Goal: Task Accomplishment & Management: Manage account settings

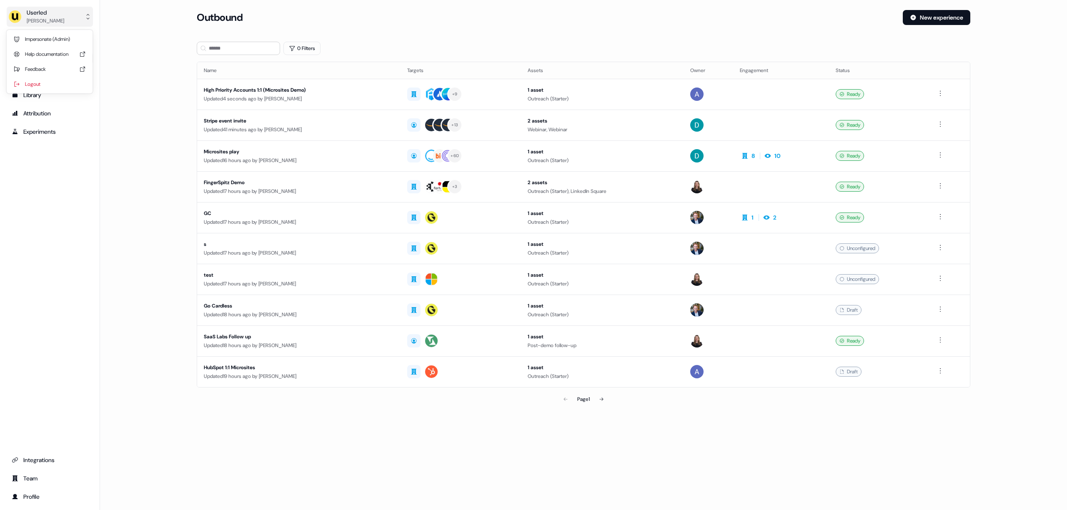
click at [75, 19] on button "Userled [PERSON_NAME]" at bounding box center [50, 17] width 86 height 20
click at [61, 43] on div "Impersonate (Admin)" at bounding box center [49, 39] width 79 height 15
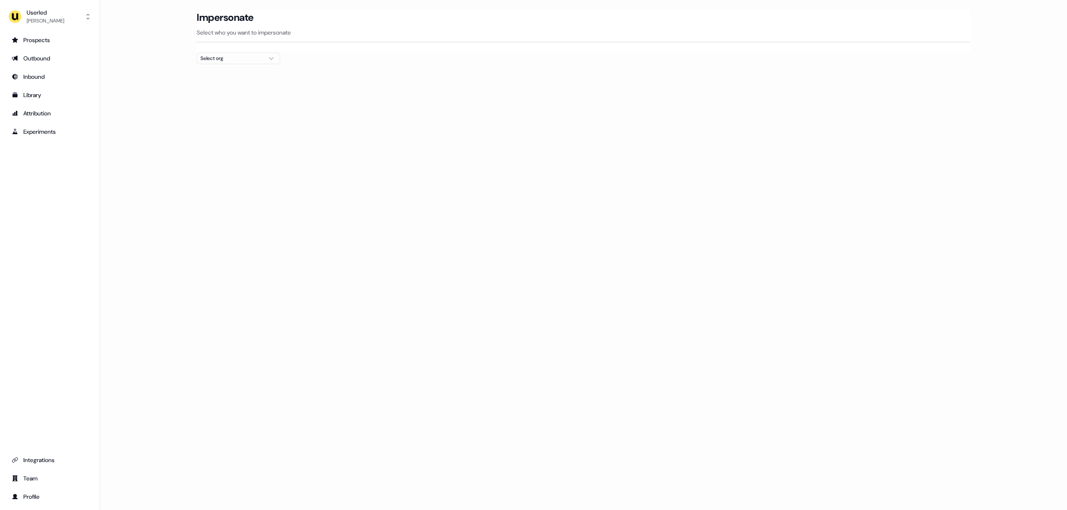
click at [241, 61] on div "Select org" at bounding box center [231, 58] width 63 height 8
click at [242, 74] on input "text" at bounding box center [243, 73] width 73 height 15
type input "*"
type input "****"
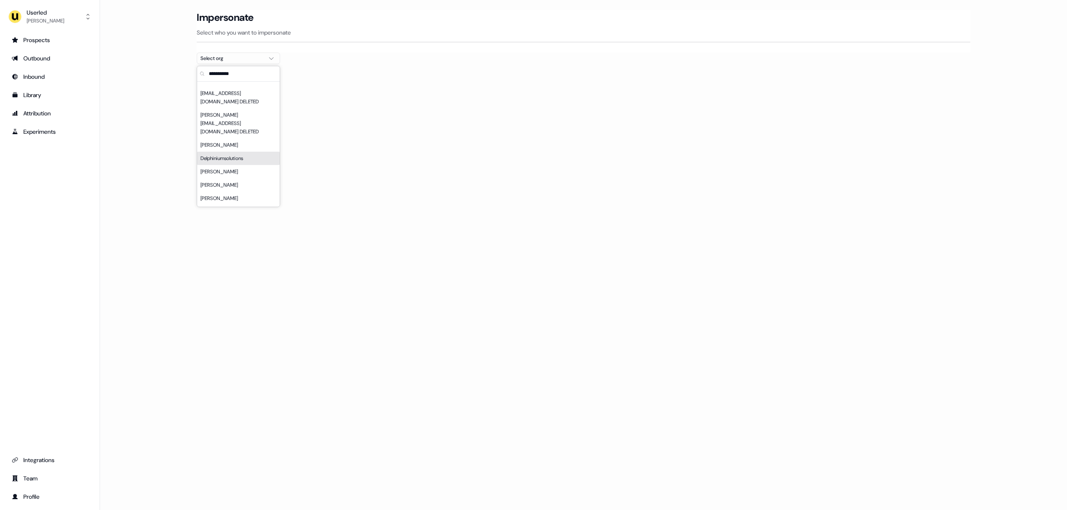
scroll to position [3609, 0]
type input "*"
type input "*****"
click at [238, 89] on div "nPlan" at bounding box center [238, 88] width 83 height 13
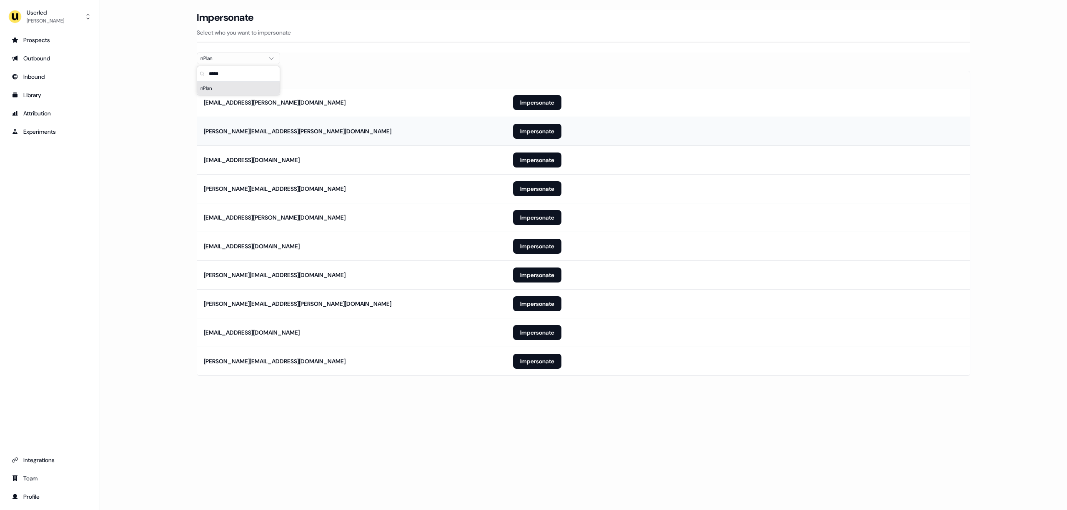
click at [397, 124] on td "stephen.mccartney@nplan.io" at bounding box center [351, 131] width 309 height 29
click at [528, 216] on button "Impersonate" at bounding box center [537, 217] width 48 height 15
